Goal: Information Seeking & Learning: Learn about a topic

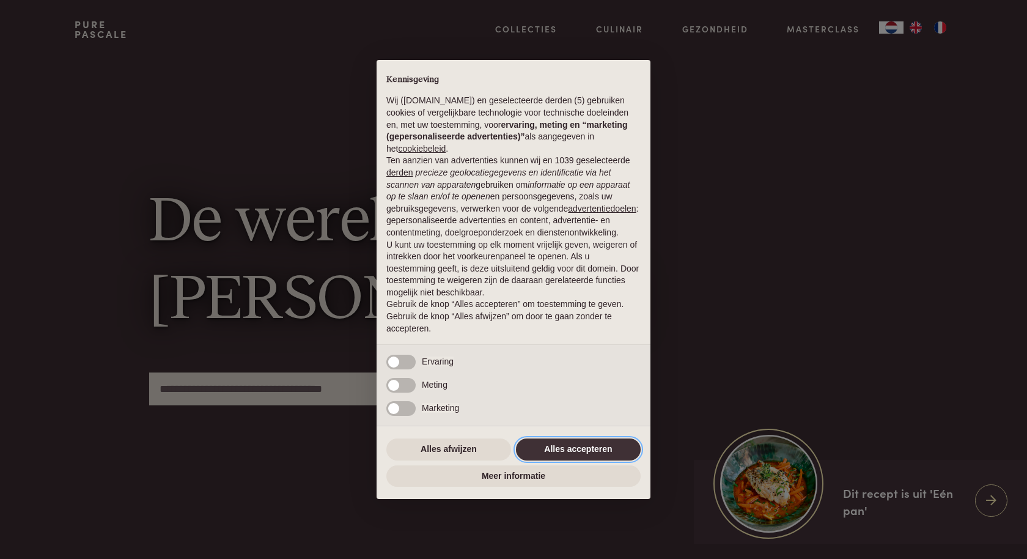
click at [555, 456] on button "Alles accepteren" at bounding box center [578, 449] width 125 height 22
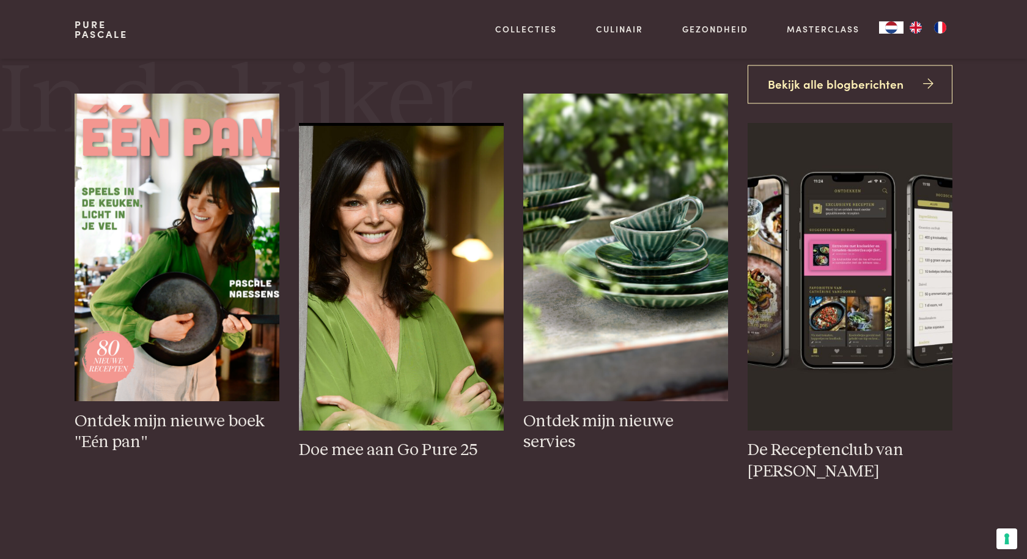
scroll to position [540, 0]
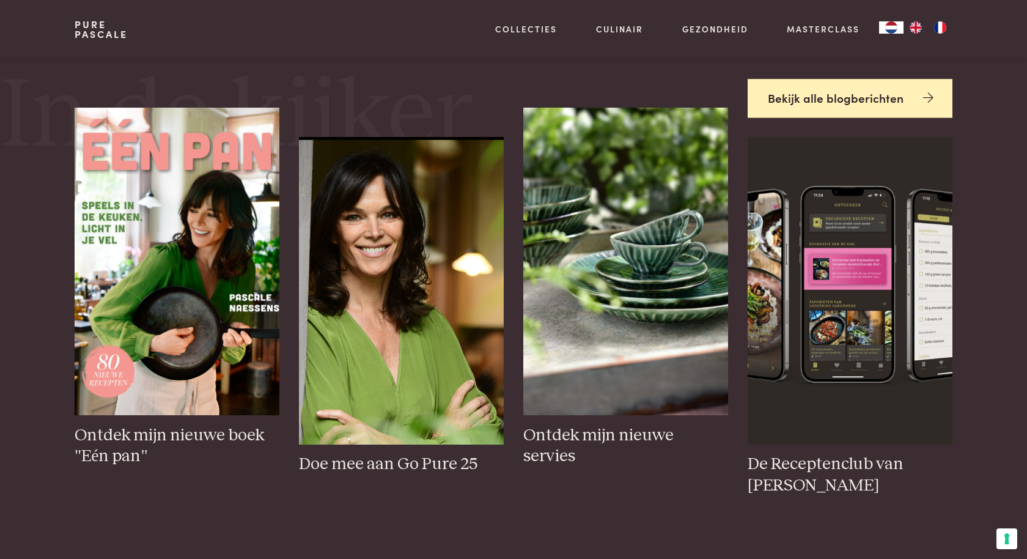
click at [882, 95] on link "Bekijk alle blogberichten" at bounding box center [850, 98] width 205 height 39
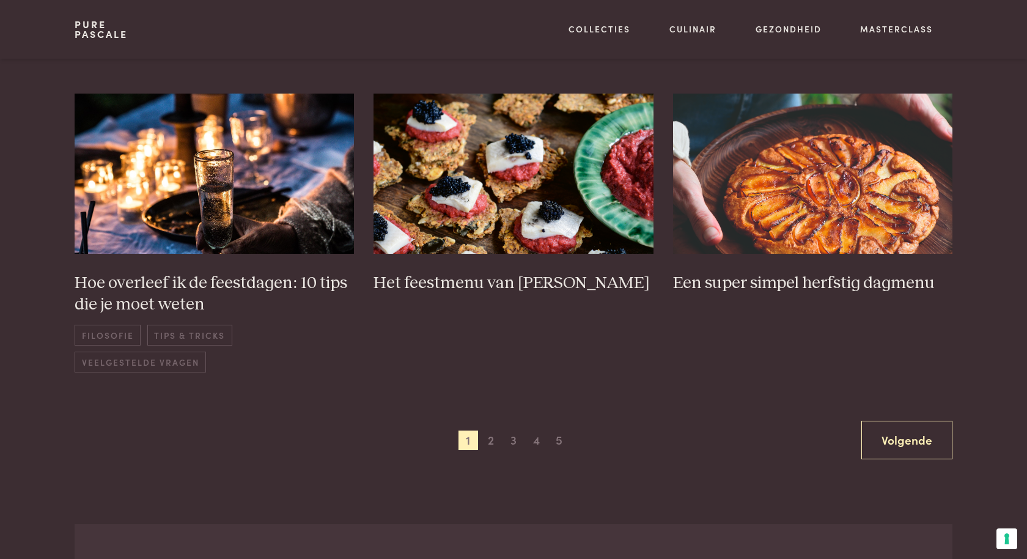
scroll to position [850, 0]
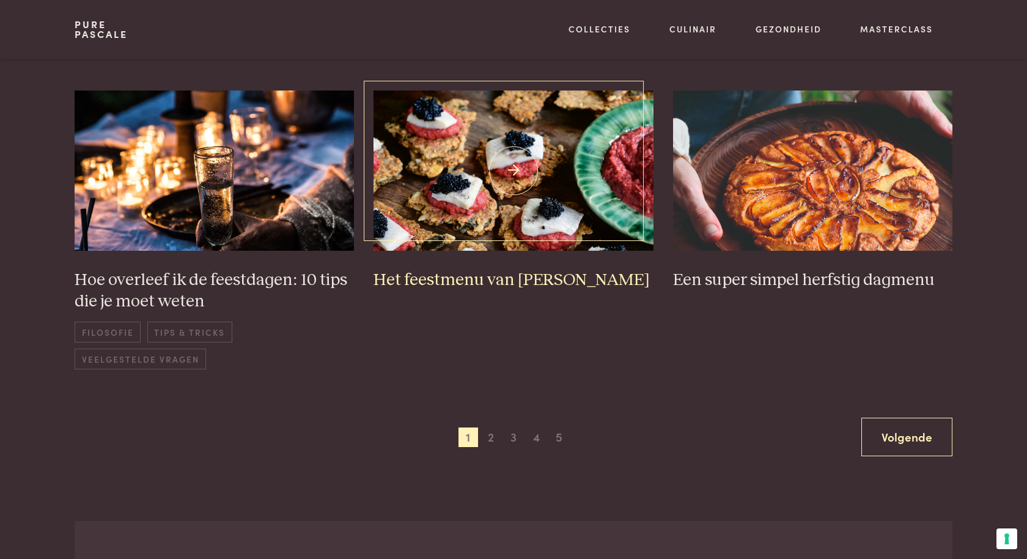
click at [510, 183] on img at bounding box center [513, 170] width 280 height 160
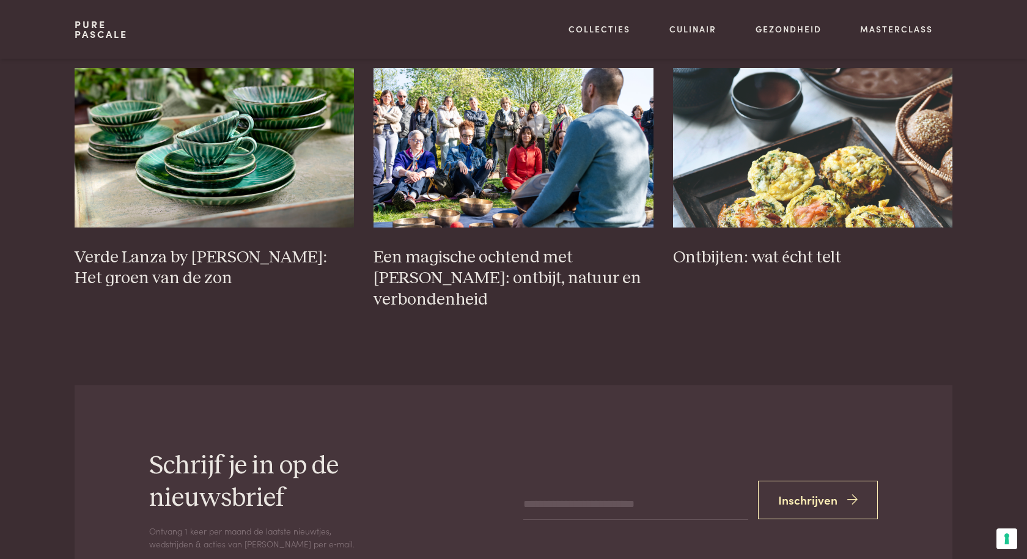
scroll to position [5052, 0]
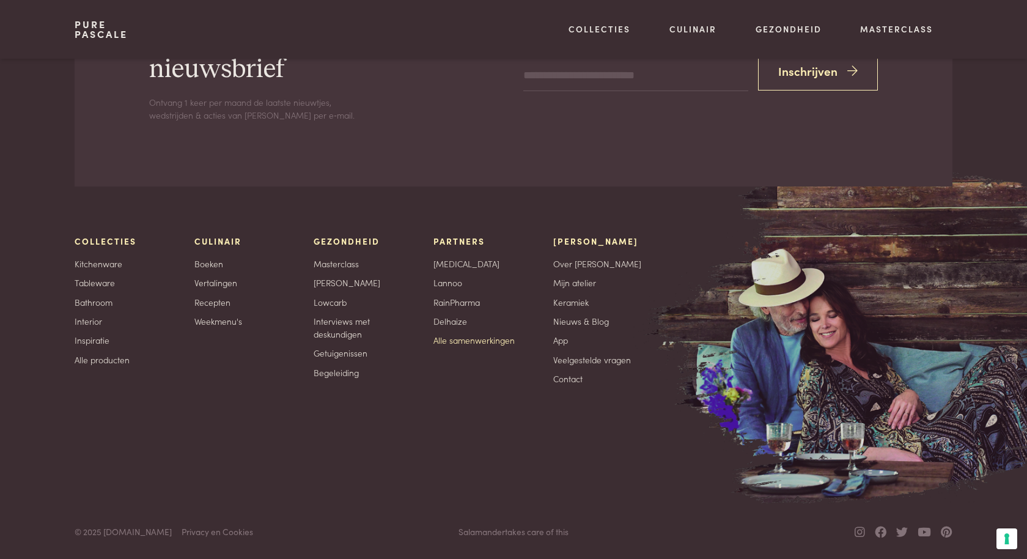
click at [457, 340] on link "Alle samenwerkingen" at bounding box center [473, 340] width 81 height 13
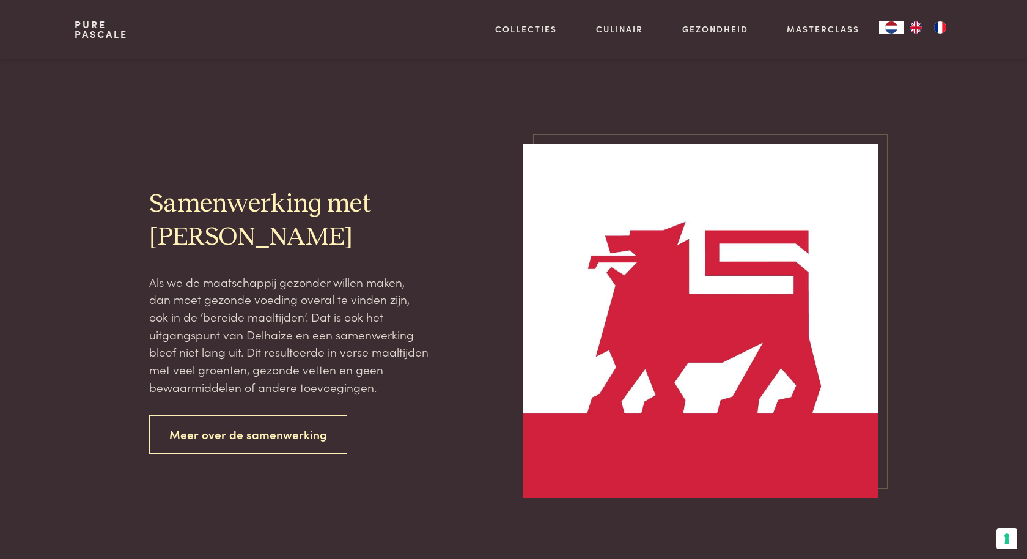
scroll to position [2306, 0]
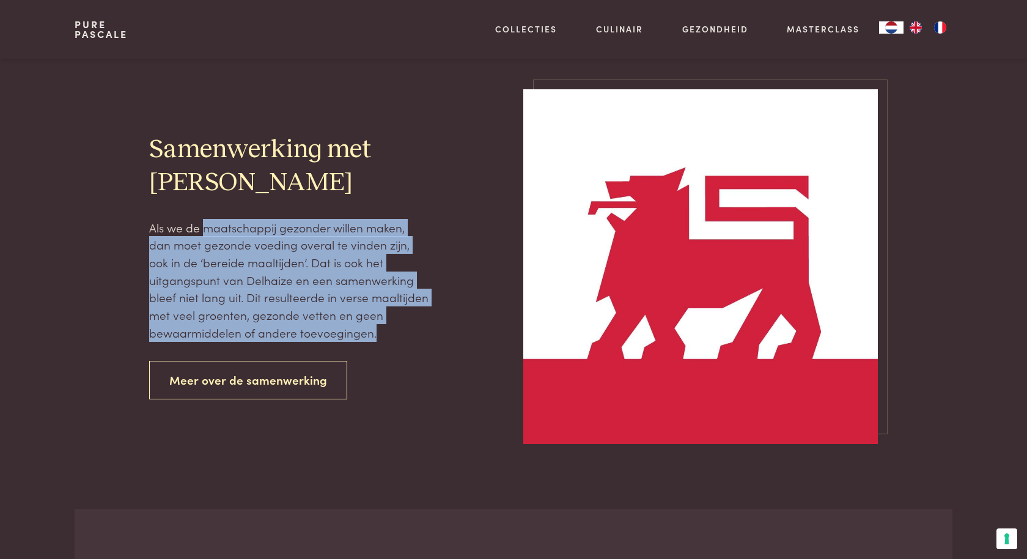
drag, startPoint x: 206, startPoint y: 234, endPoint x: 312, endPoint y: 336, distance: 146.6
click at [312, 336] on p "Als we de maatschappij gezonder willen maken, dan moet gezonde voeding overal t…" at bounding box center [289, 280] width 280 height 123
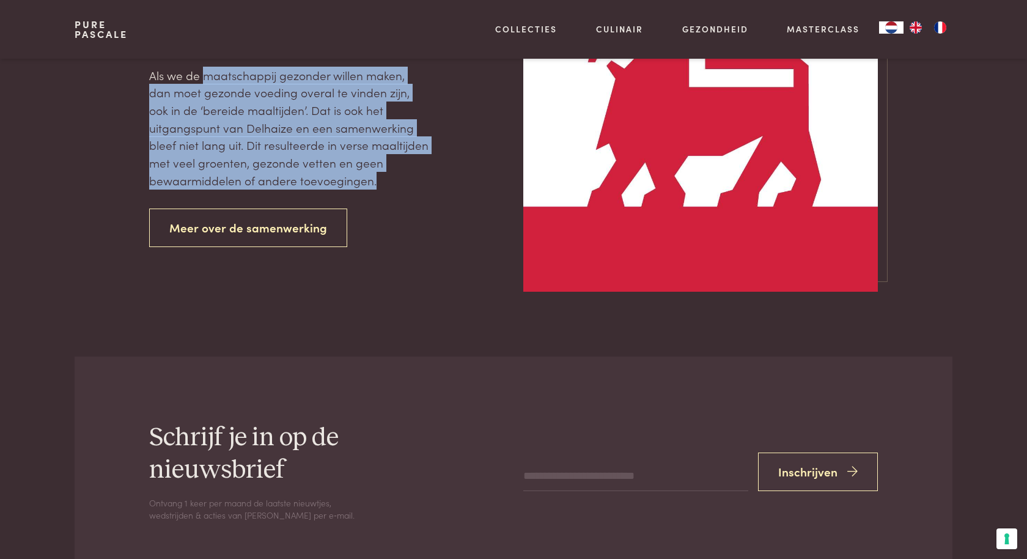
scroll to position [2433, 0]
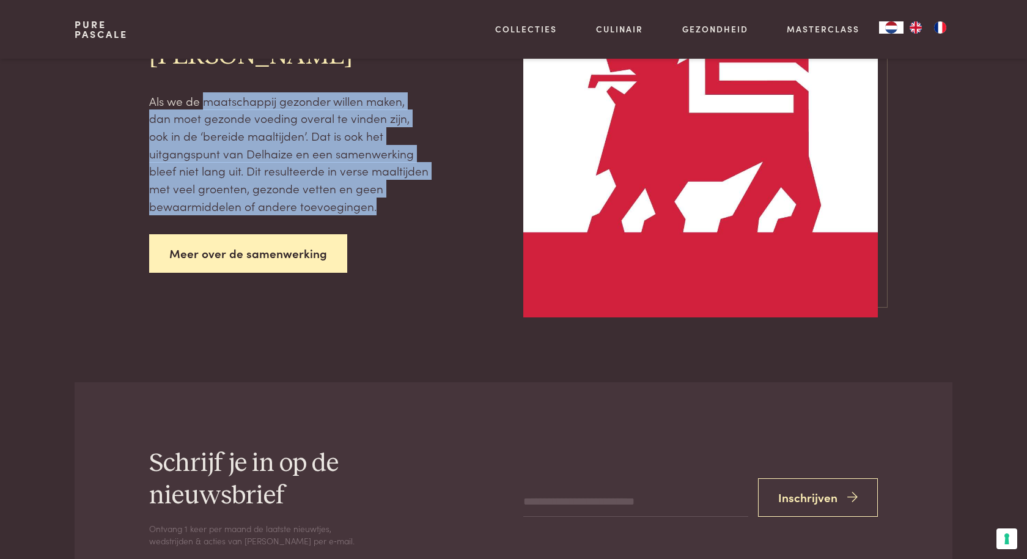
click at [263, 249] on link "Meer over de samenwerking" at bounding box center [248, 253] width 198 height 39
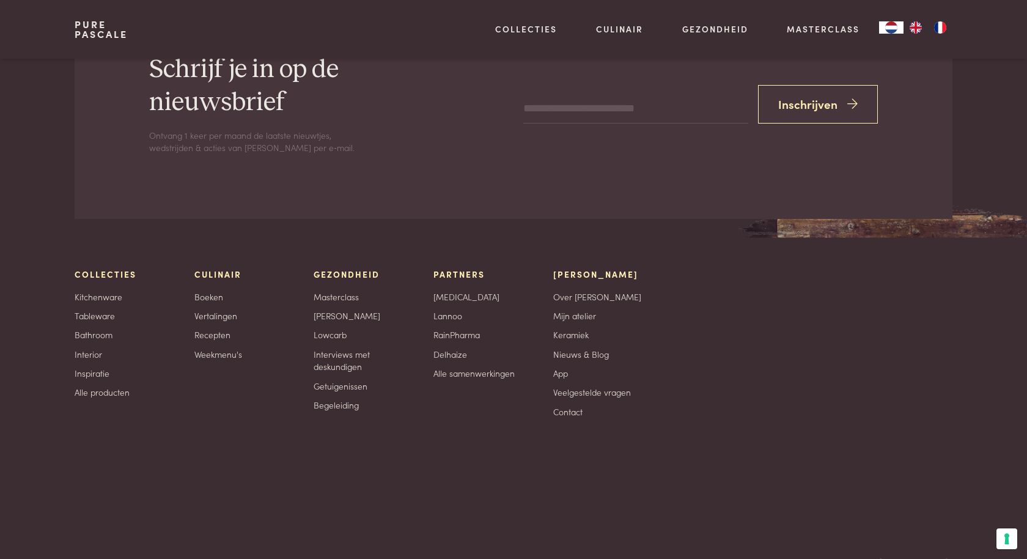
scroll to position [2219, 0]
